Goal: Navigation & Orientation: Go to known website

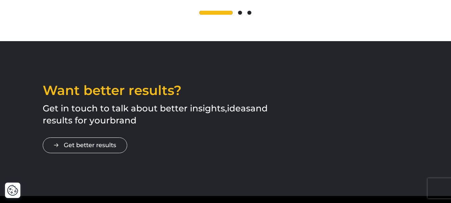
scroll to position [1242, 0]
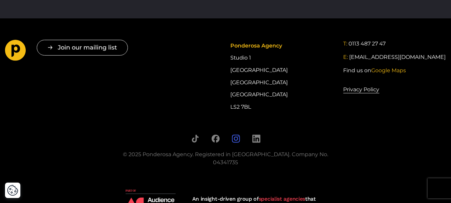
click at [236, 139] on icon "Follow us on Instagram" at bounding box center [236, 138] width 8 height 8
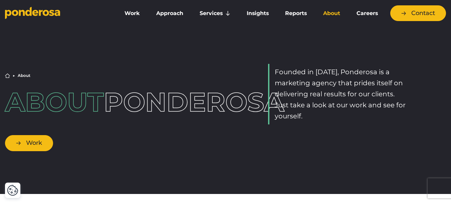
click at [42, 151] on link "Work" at bounding box center [29, 143] width 48 height 16
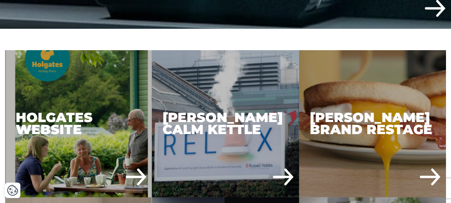
scroll to position [355, 0]
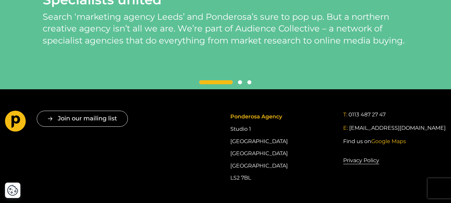
scroll to position [1586, 0]
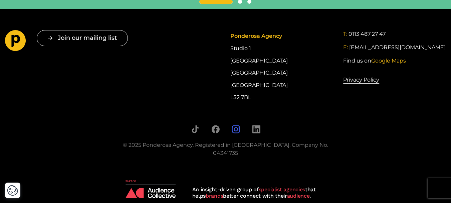
click at [237, 131] on icon "Follow us on Instagram" at bounding box center [236, 129] width 4 height 4
